Goal: Register for event/course

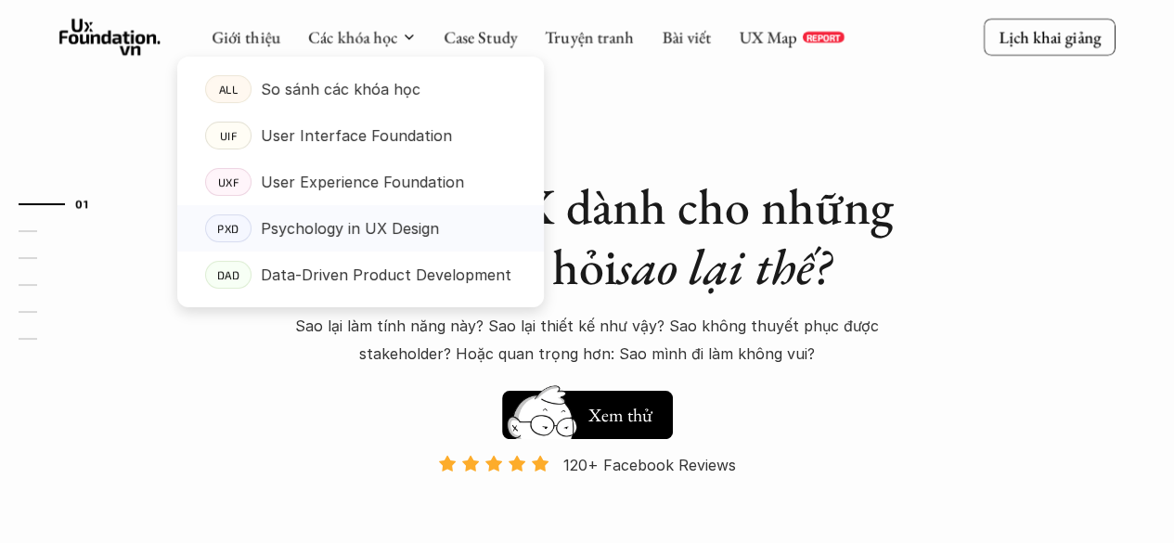
click at [381, 220] on p "Psychology in UX Design" at bounding box center [350, 228] width 178 height 28
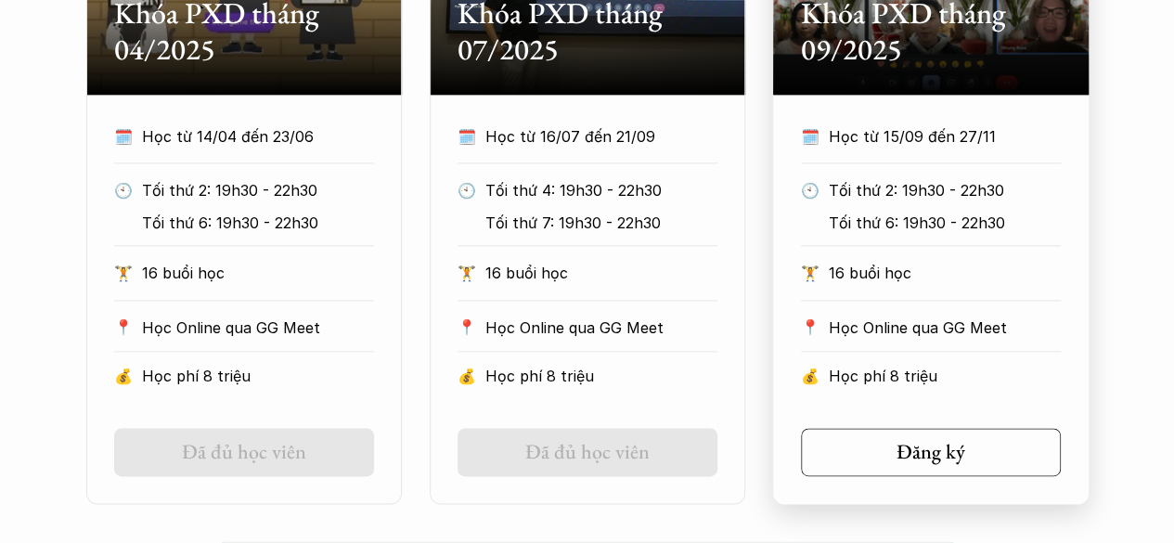
scroll to position [1207, 0]
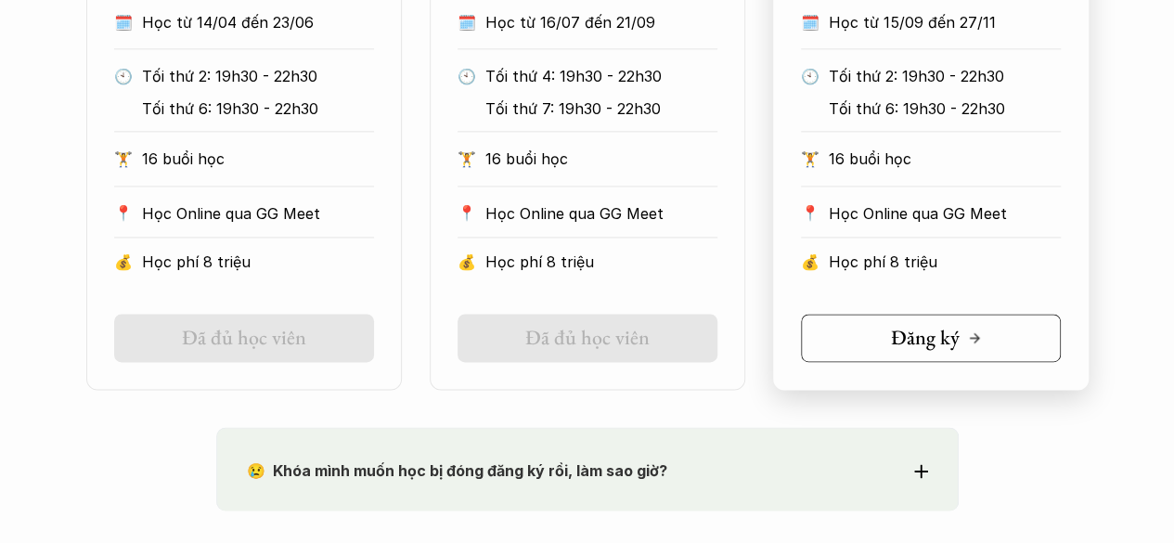
click at [919, 327] on h5 "Đăng ký" at bounding box center [925, 338] width 69 height 24
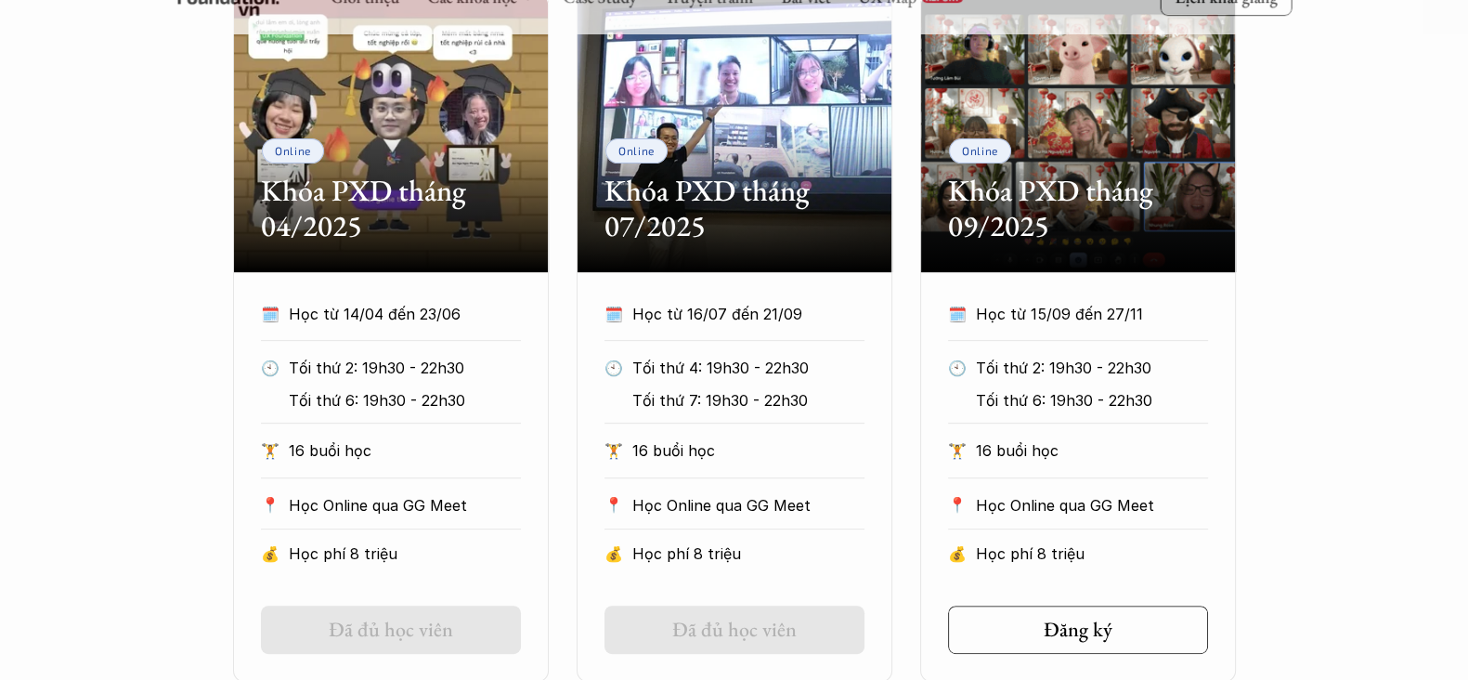
scroll to position [968, 0]
